Goal: Task Accomplishment & Management: Manage account settings

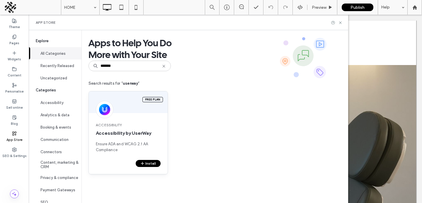
type input "*******"
click at [147, 162] on button "Install" at bounding box center [148, 163] width 25 height 7
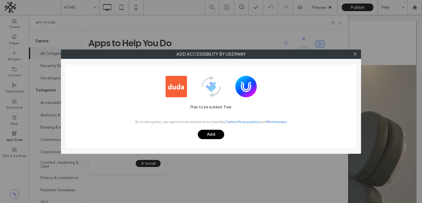
click at [207, 134] on button "Add" at bounding box center [211, 134] width 26 height 9
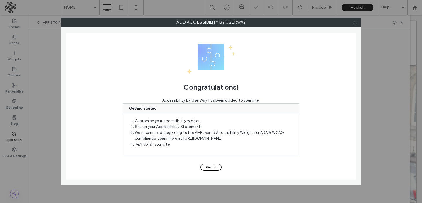
click at [356, 19] on span at bounding box center [355, 22] width 4 height 9
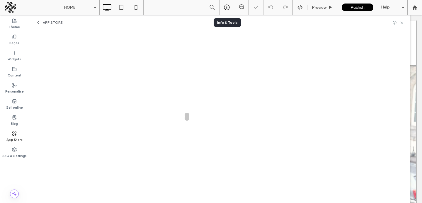
click at [227, 7] on icon at bounding box center [227, 7] width 6 height 6
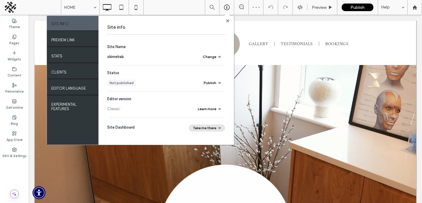
click at [214, 129] on button "Take me there" at bounding box center [207, 128] width 36 height 7
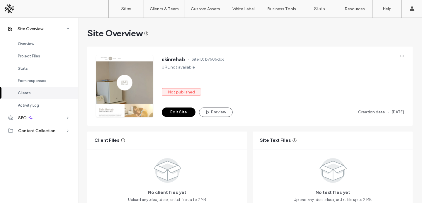
scroll to position [482, 0]
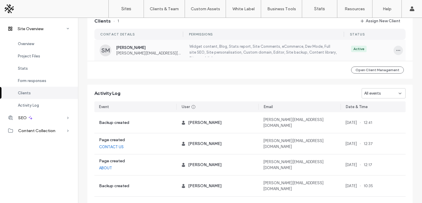
click at [396, 51] on icon "button" at bounding box center [398, 50] width 5 height 5
click at [368, 67] on span "Edit Permissions" at bounding box center [374, 66] width 28 height 6
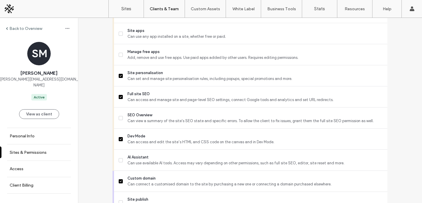
scroll to position [374, 0]
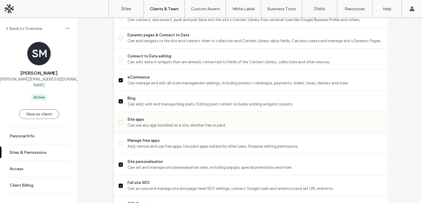
click at [297, 128] on span "Can use any app installed on a site, whether free or paid." at bounding box center [254, 125] width 255 height 6
click at [292, 149] on span "Add, remove and use free apps. Use paid apps added by other users. Requires edi…" at bounding box center [254, 147] width 255 height 6
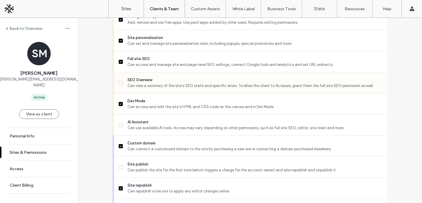
click at [296, 131] on span "Can use available AI tools. Access may vary depending on other permissions, suc…" at bounding box center [254, 128] width 255 height 6
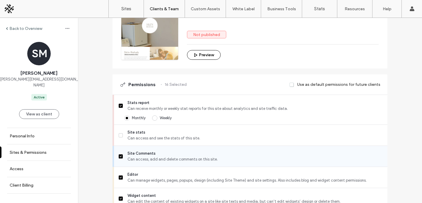
scroll to position [304, 0]
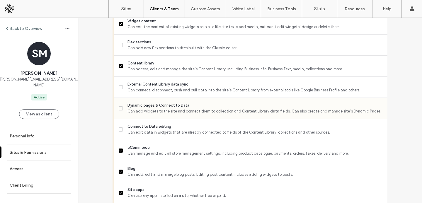
click at [222, 119] on div "Dynamic pages & Connect to Data Can add widgets to the site and connect them to…" at bounding box center [253, 108] width 269 height 21
click at [225, 108] on span "Dynamic pages & Connect to Data" at bounding box center [254, 106] width 255 height 6
click at [229, 87] on span "External Content Library data sync" at bounding box center [254, 84] width 255 height 6
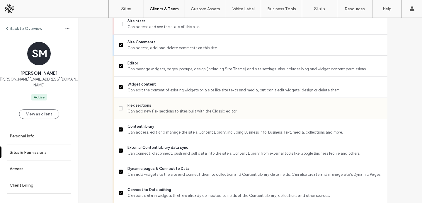
click at [192, 106] on div "Flex sections Can add new flex sections to sites built with the Classic editor." at bounding box center [253, 108] width 269 height 21
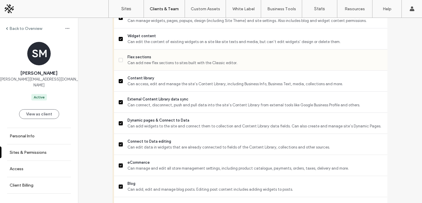
click at [197, 60] on span "Flex sections" at bounding box center [254, 57] width 255 height 6
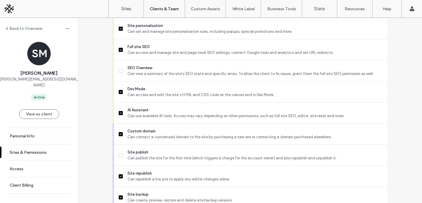
scroll to position [563, 0]
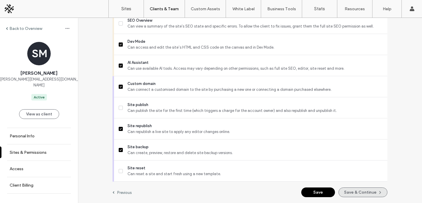
click at [345, 189] on button "Save & Continue" at bounding box center [362, 193] width 49 height 10
